Goal: Task Accomplishment & Management: Use online tool/utility

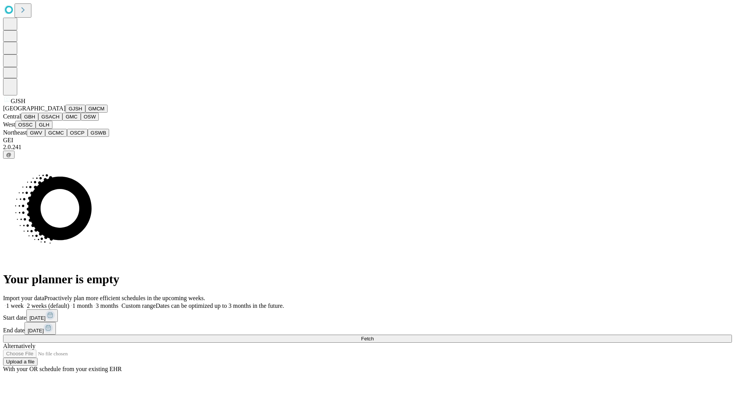
click at [65, 113] on button "GJSH" at bounding box center [75, 109] width 20 height 8
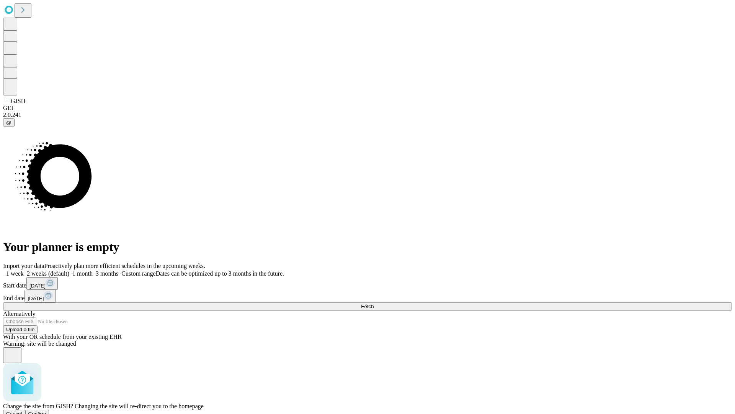
click at [46, 411] on span "Confirm" at bounding box center [37, 414] width 18 height 6
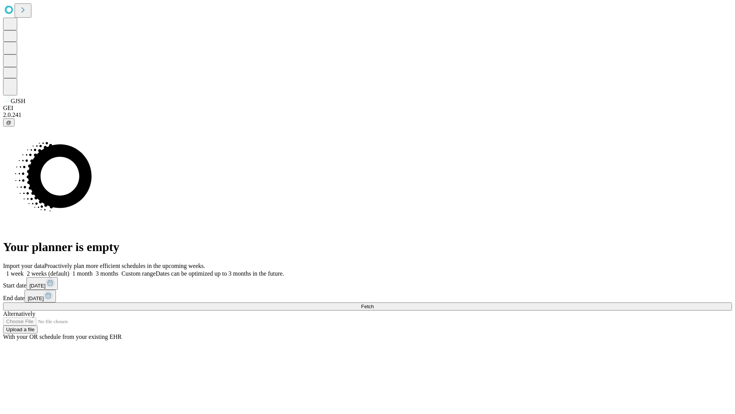
click at [24, 270] on label "1 week" at bounding box center [13, 273] width 21 height 7
click at [374, 303] on span "Fetch" at bounding box center [367, 306] width 13 height 6
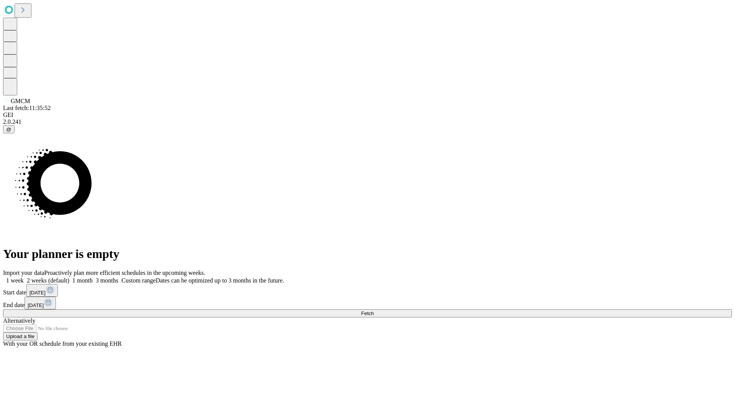
click at [24, 277] on label "1 week" at bounding box center [13, 280] width 21 height 7
click at [374, 310] on span "Fetch" at bounding box center [367, 313] width 13 height 6
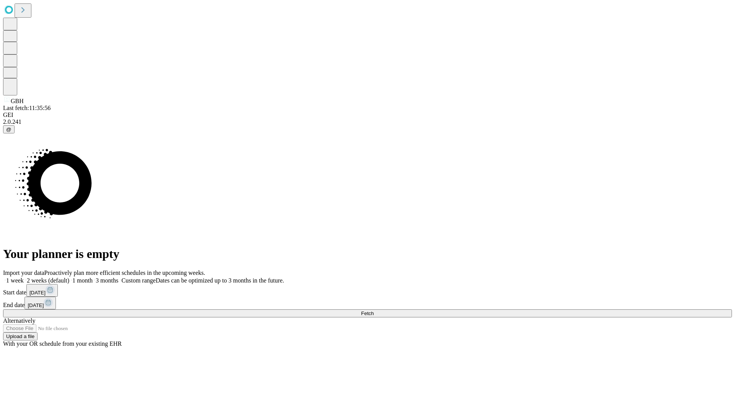
click at [24, 277] on label "1 week" at bounding box center [13, 280] width 21 height 7
click at [374, 310] on span "Fetch" at bounding box center [367, 313] width 13 height 6
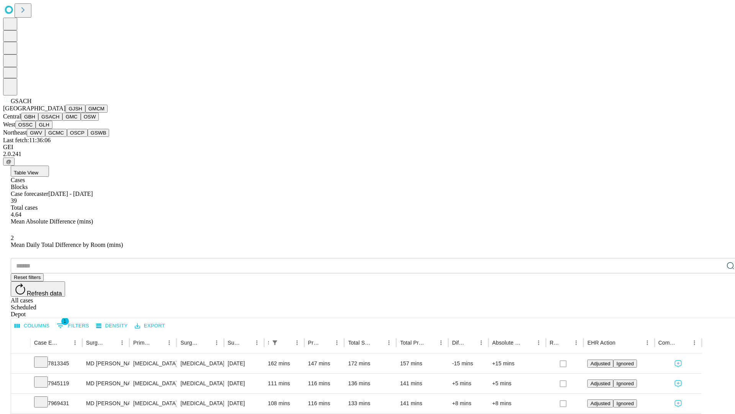
click at [62, 121] on button "GMC" at bounding box center [71, 117] width 18 height 8
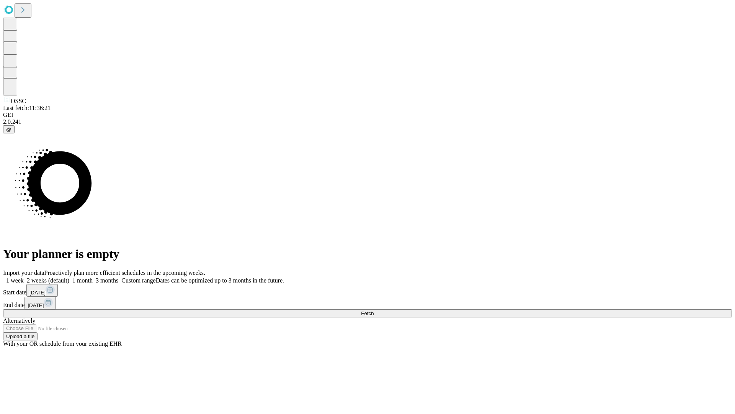
click at [24, 277] on label "1 week" at bounding box center [13, 280] width 21 height 7
click at [374, 310] on span "Fetch" at bounding box center [367, 313] width 13 height 6
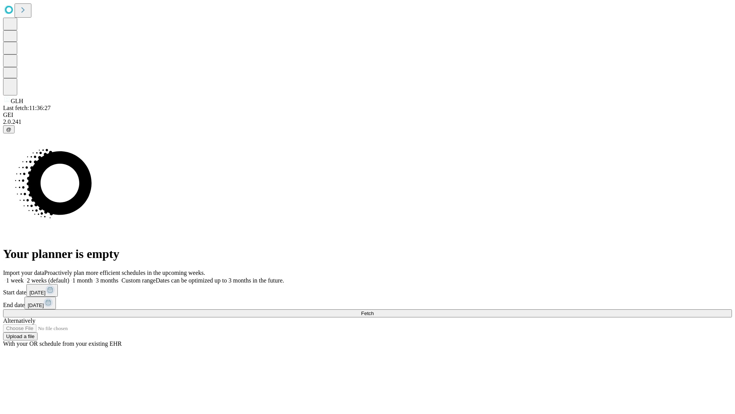
click at [24, 277] on label "1 week" at bounding box center [13, 280] width 21 height 7
click at [374, 310] on span "Fetch" at bounding box center [367, 313] width 13 height 6
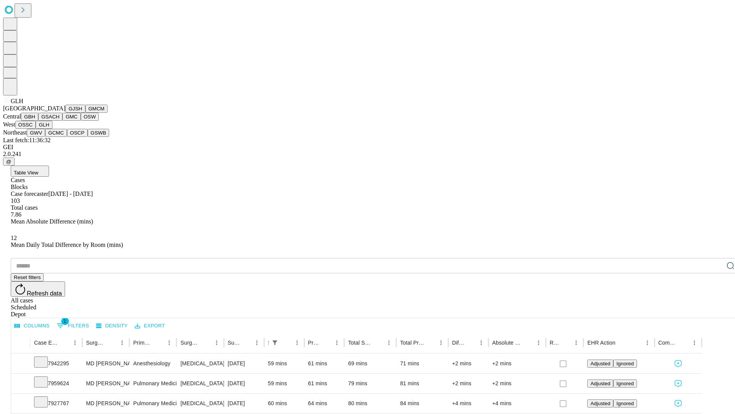
click at [45, 137] on button "GWV" at bounding box center [36, 133] width 18 height 8
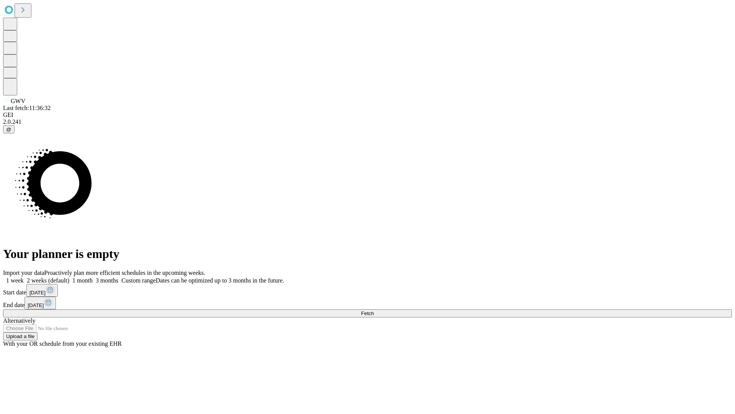
click at [24, 277] on label "1 week" at bounding box center [13, 280] width 21 height 7
click at [374, 310] on span "Fetch" at bounding box center [367, 313] width 13 height 6
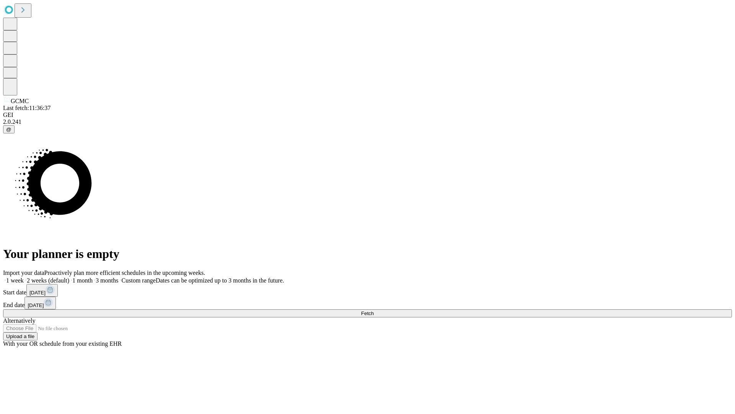
click at [24, 277] on label "1 week" at bounding box center [13, 280] width 21 height 7
click at [374, 310] on span "Fetch" at bounding box center [367, 313] width 13 height 6
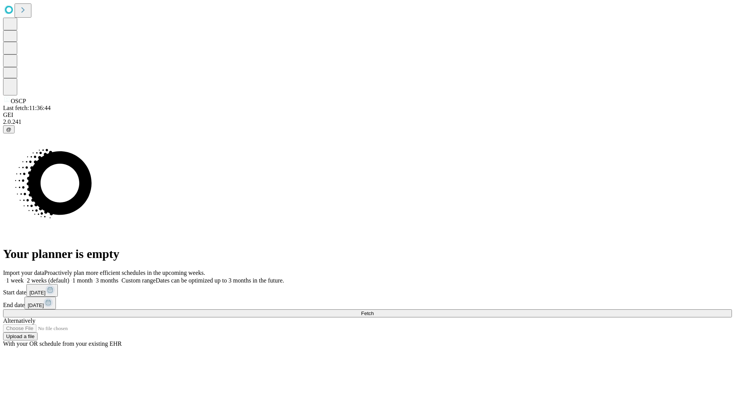
click at [24, 277] on label "1 week" at bounding box center [13, 280] width 21 height 7
click at [374, 310] on span "Fetch" at bounding box center [367, 313] width 13 height 6
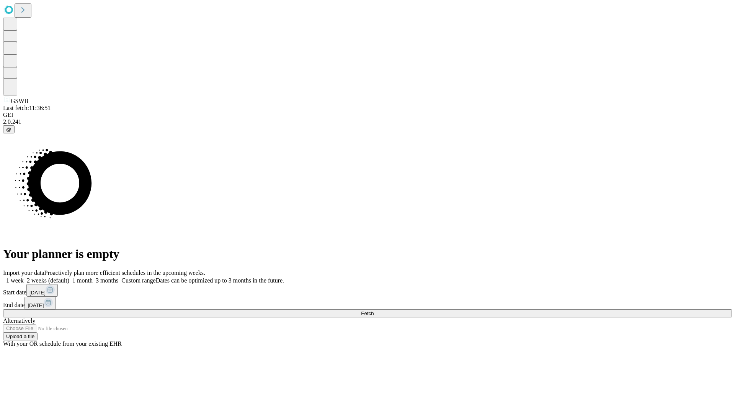
click at [24, 277] on label "1 week" at bounding box center [13, 280] width 21 height 7
click at [374, 310] on span "Fetch" at bounding box center [367, 313] width 13 height 6
